Goal: Check status: Check status

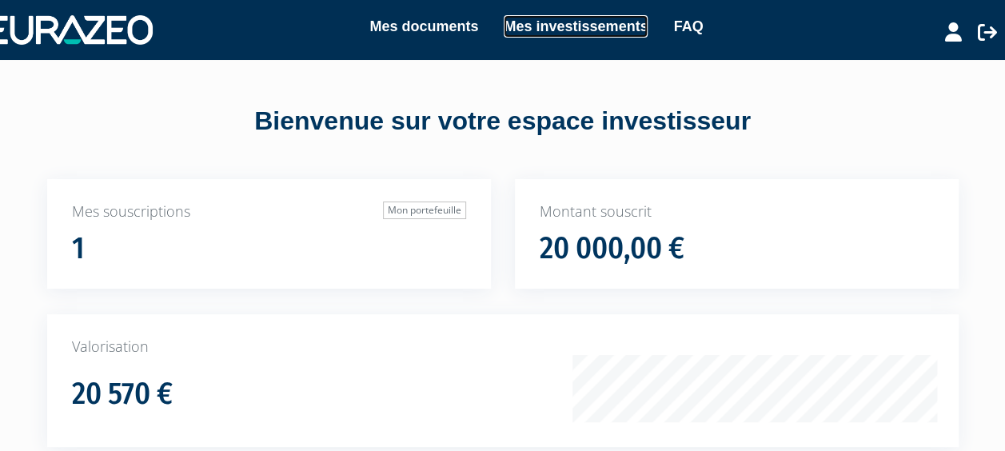
click at [574, 24] on link "Mes investissements" at bounding box center [576, 26] width 144 height 22
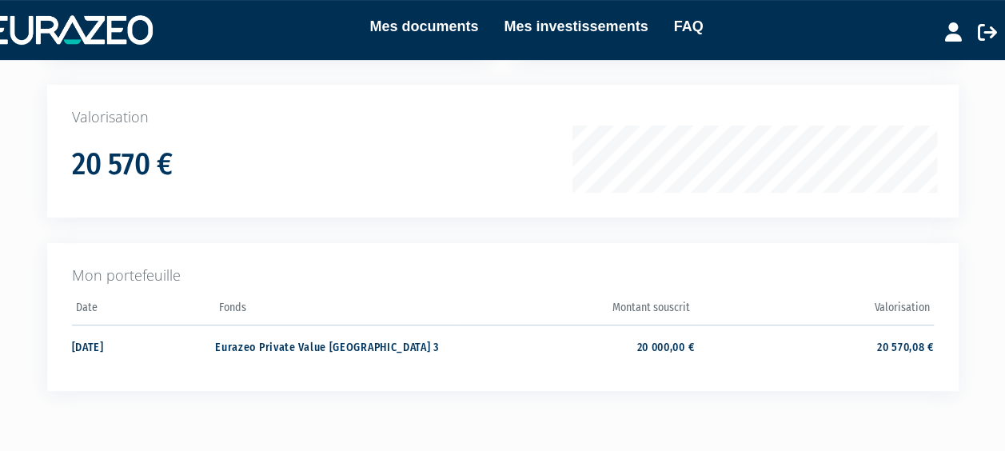
scroll to position [230, 0]
click at [985, 31] on icon at bounding box center [987, 31] width 19 height 19
